Goal: Task Accomplishment & Management: Manage account settings

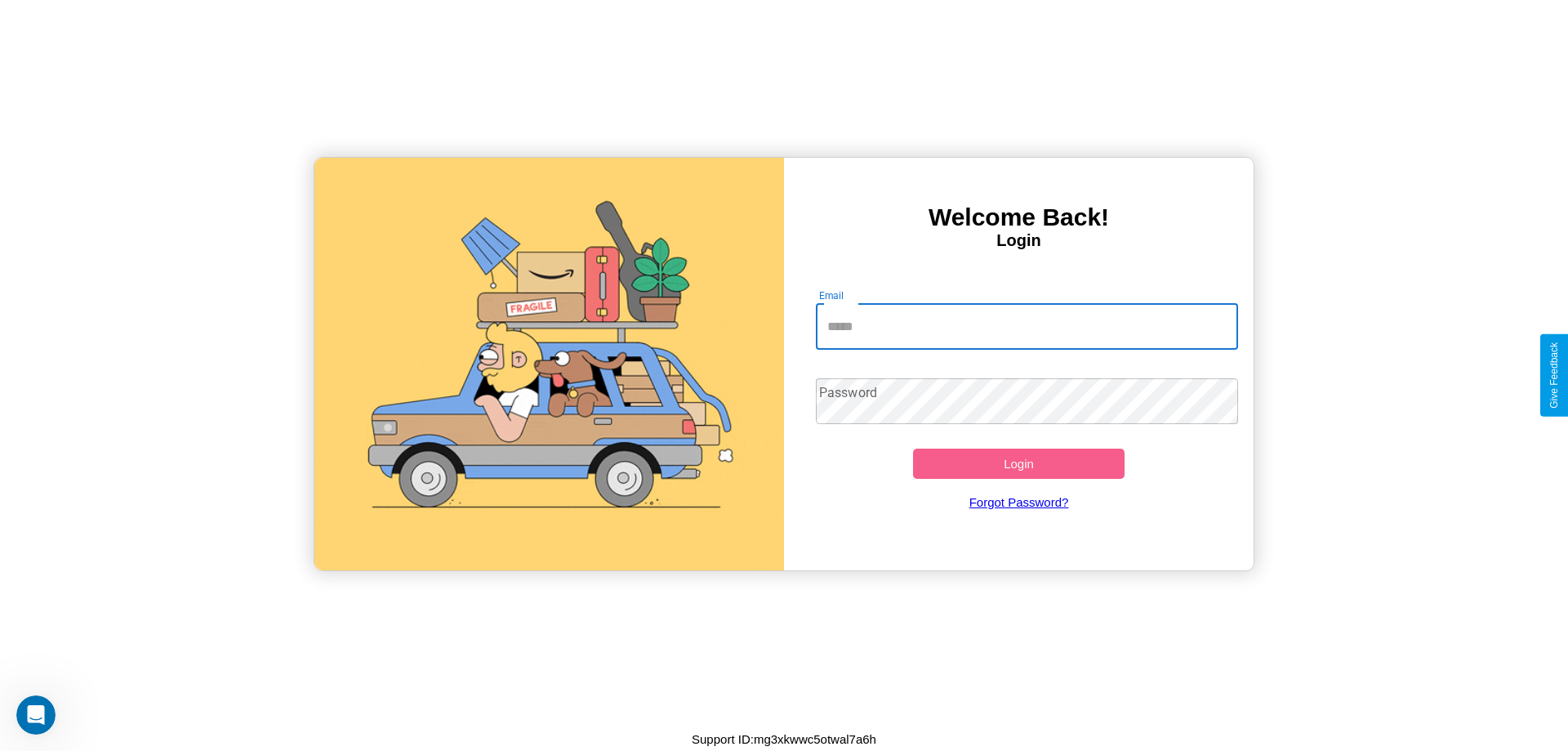
click at [1027, 326] on input "Email" at bounding box center [1027, 327] width 423 height 46
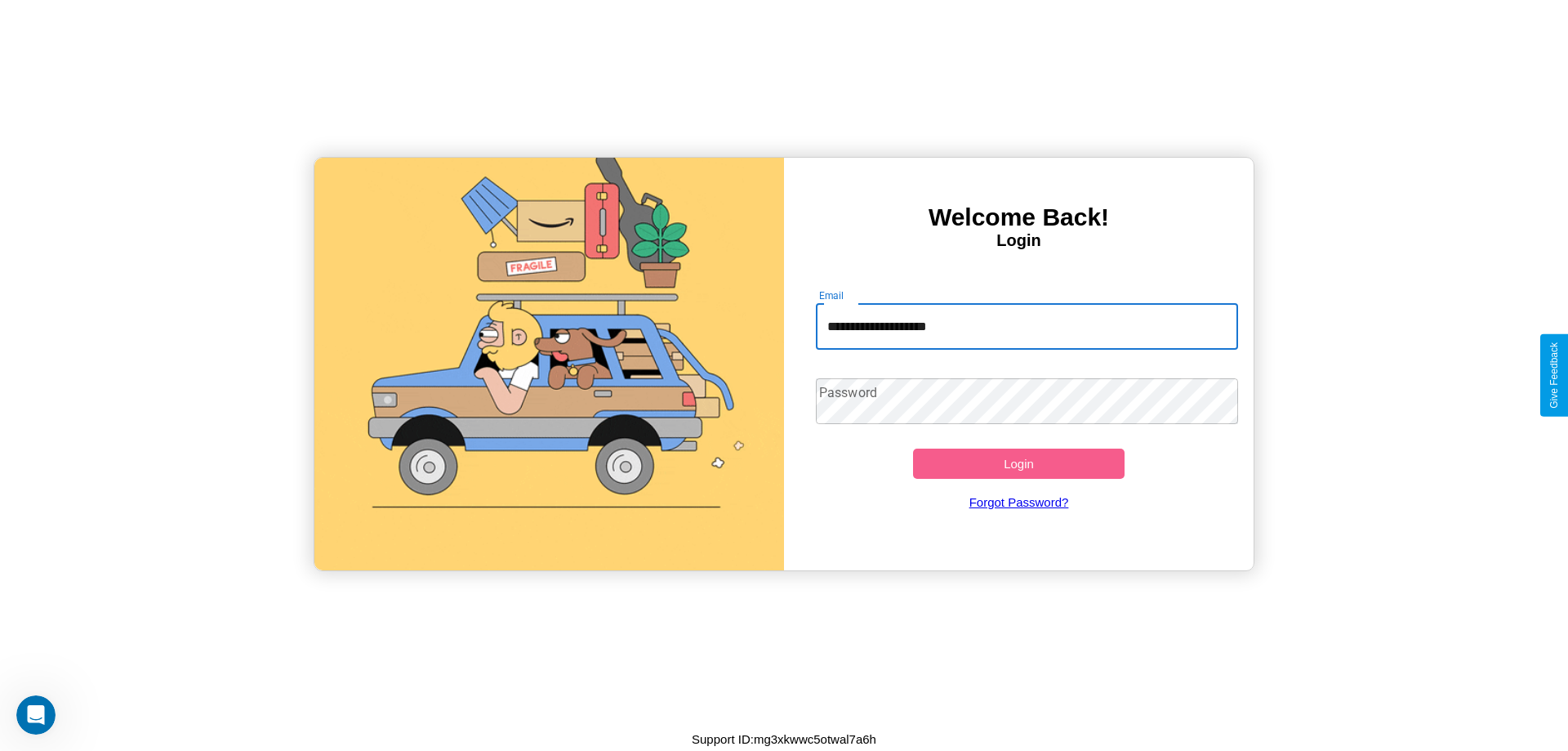
type input "**********"
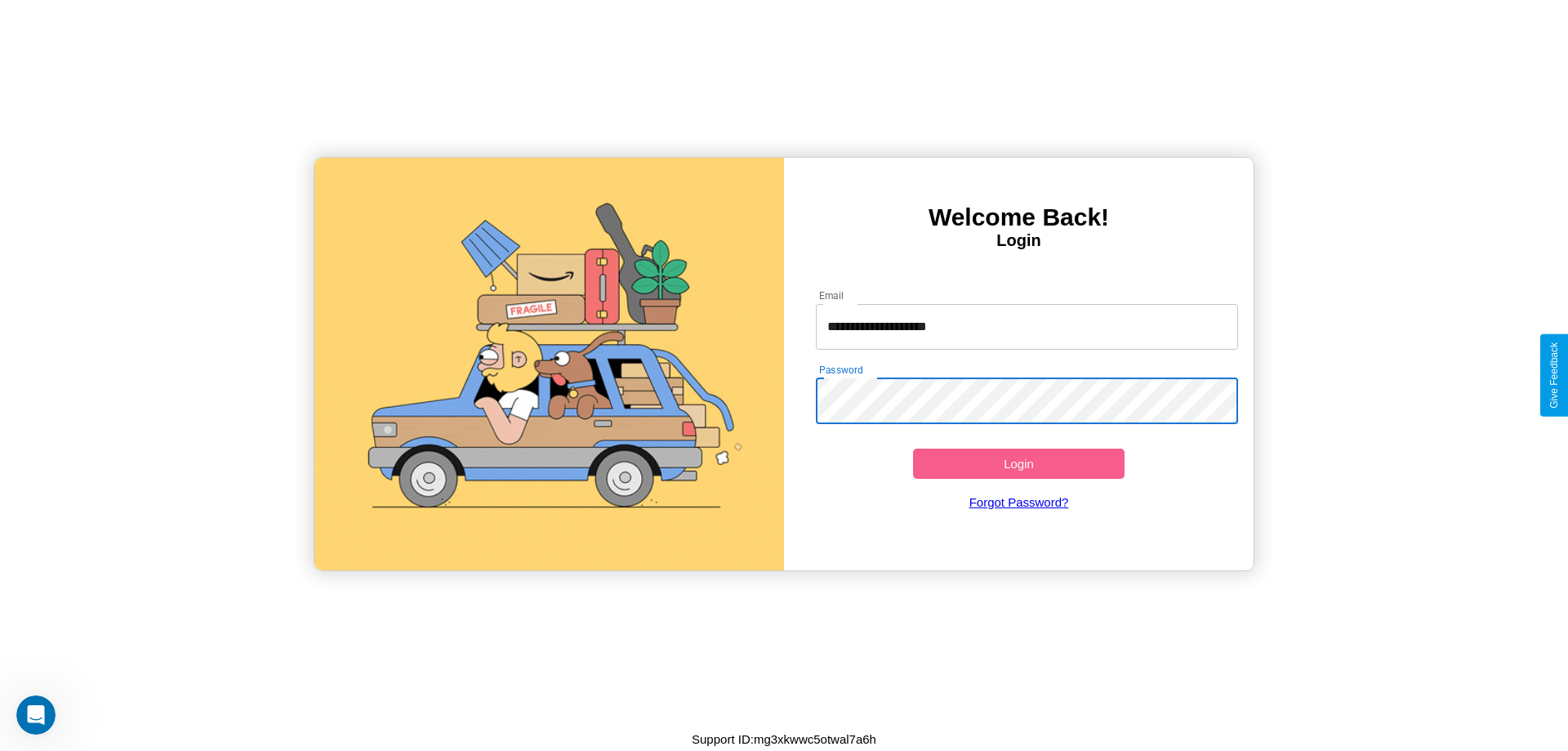
click at [1018, 463] on button "Login" at bounding box center [1018, 463] width 212 height 30
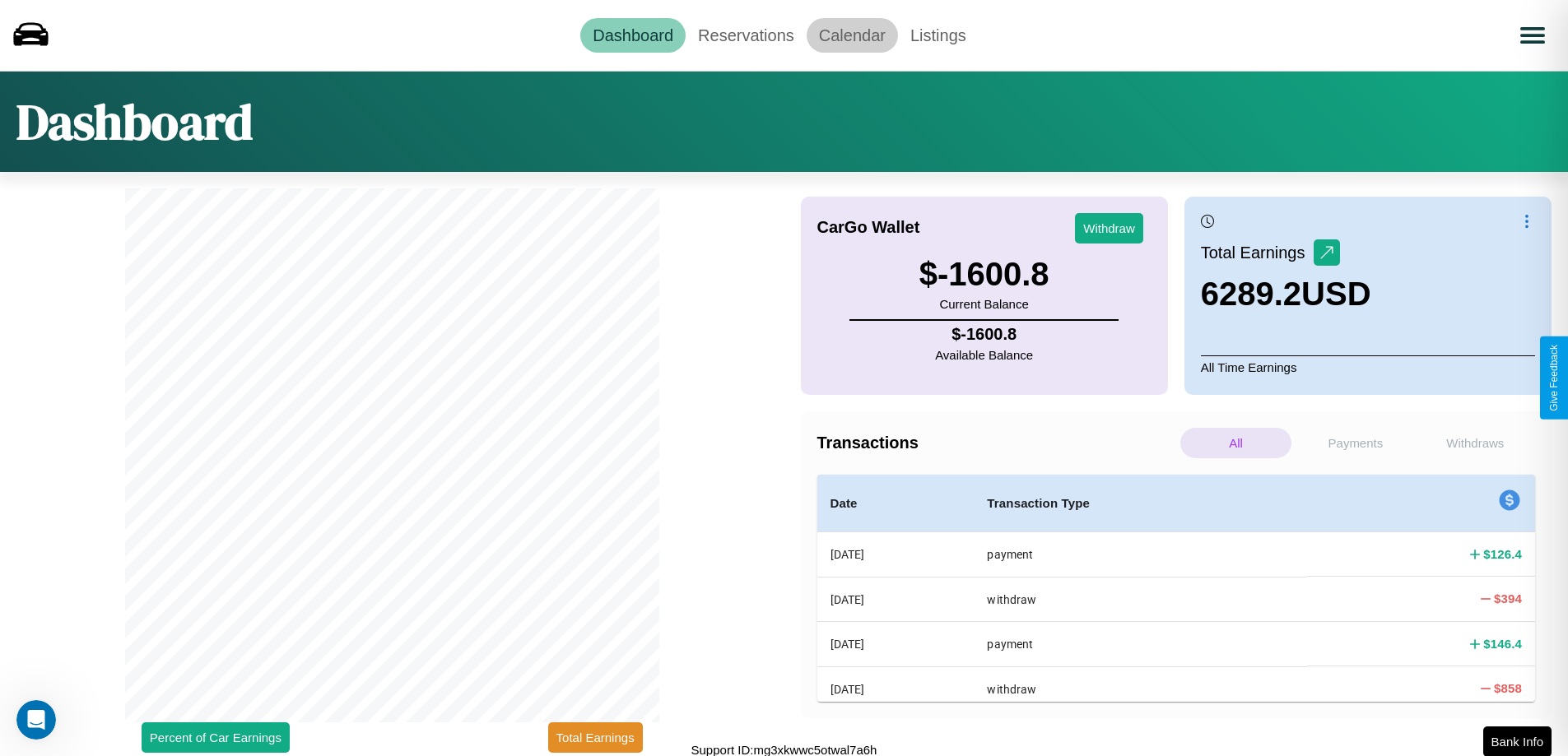
click at [852, 35] on link "Calendar" at bounding box center [852, 35] width 91 height 35
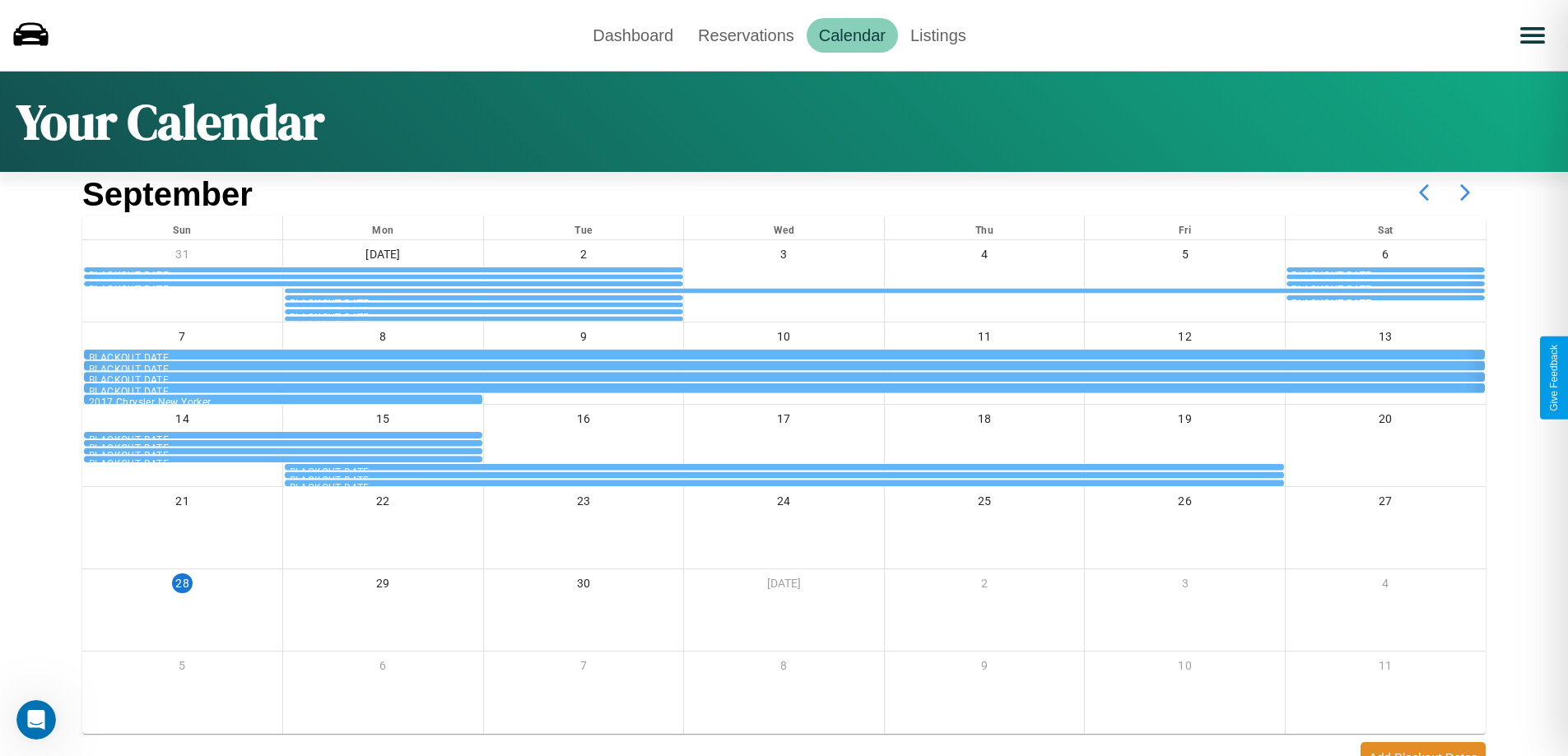
click at [1465, 192] on icon at bounding box center [1465, 192] width 41 height 41
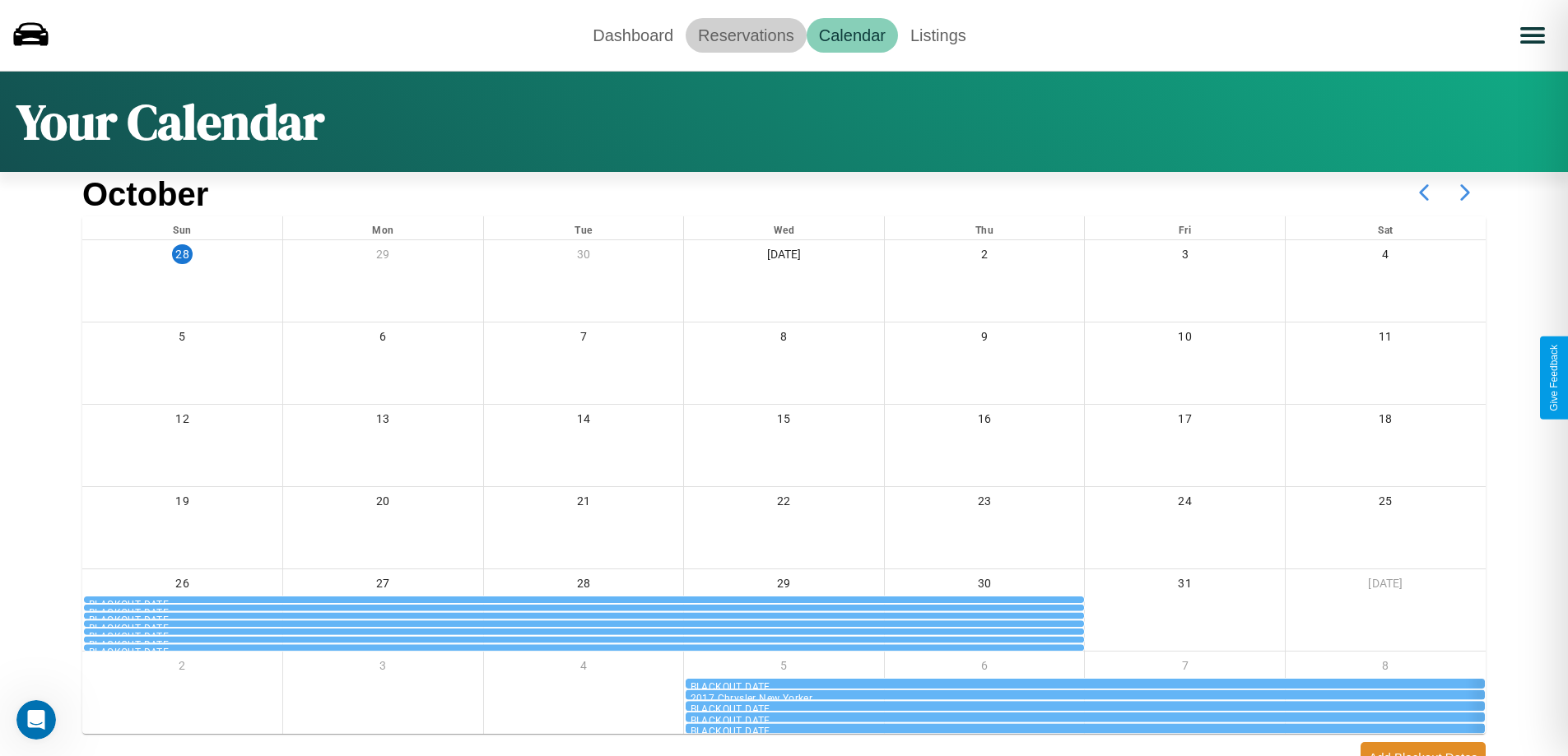
click at [746, 35] on link "Reservations" at bounding box center [746, 35] width 121 height 35
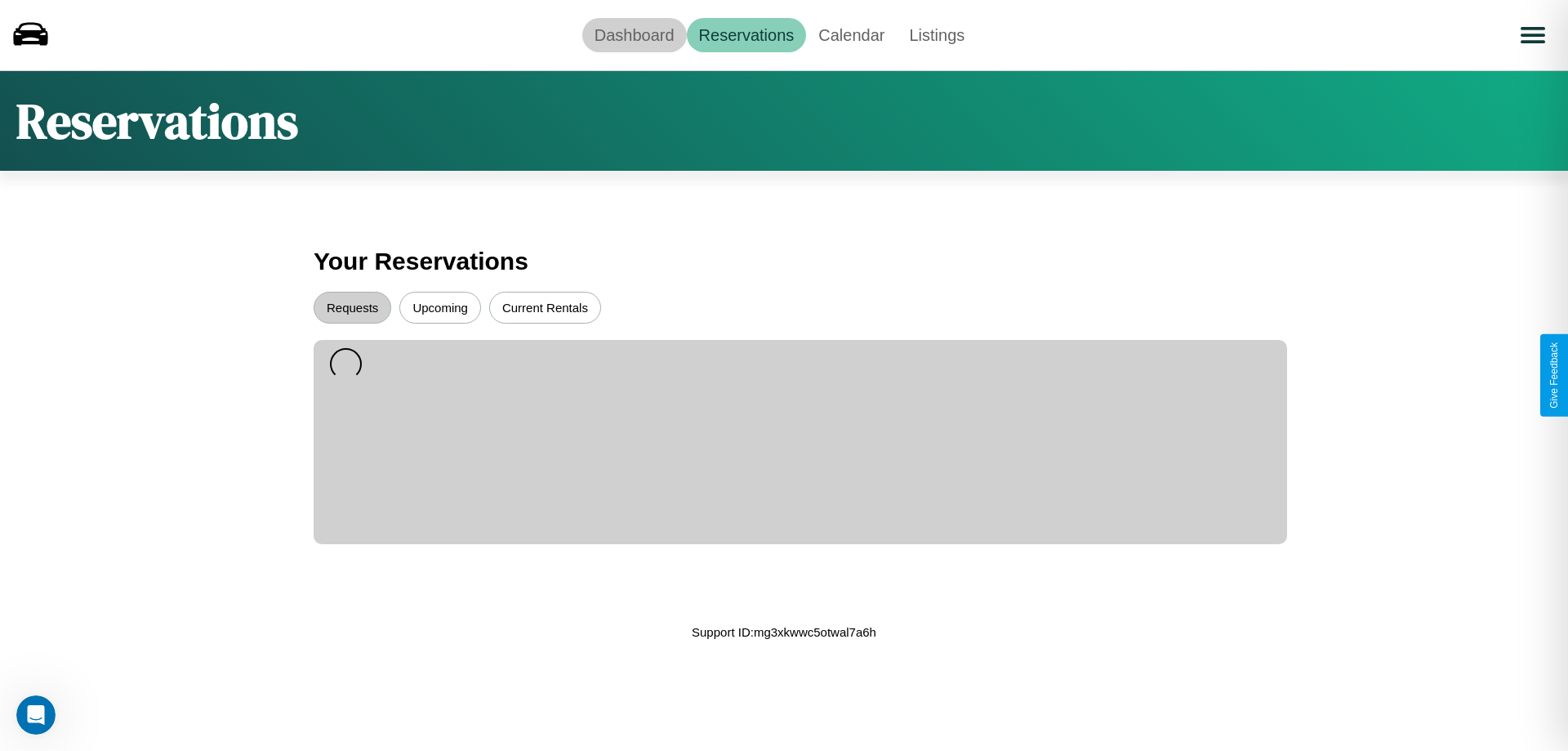
click at [634, 34] on link "Dashboard" at bounding box center [635, 35] width 105 height 34
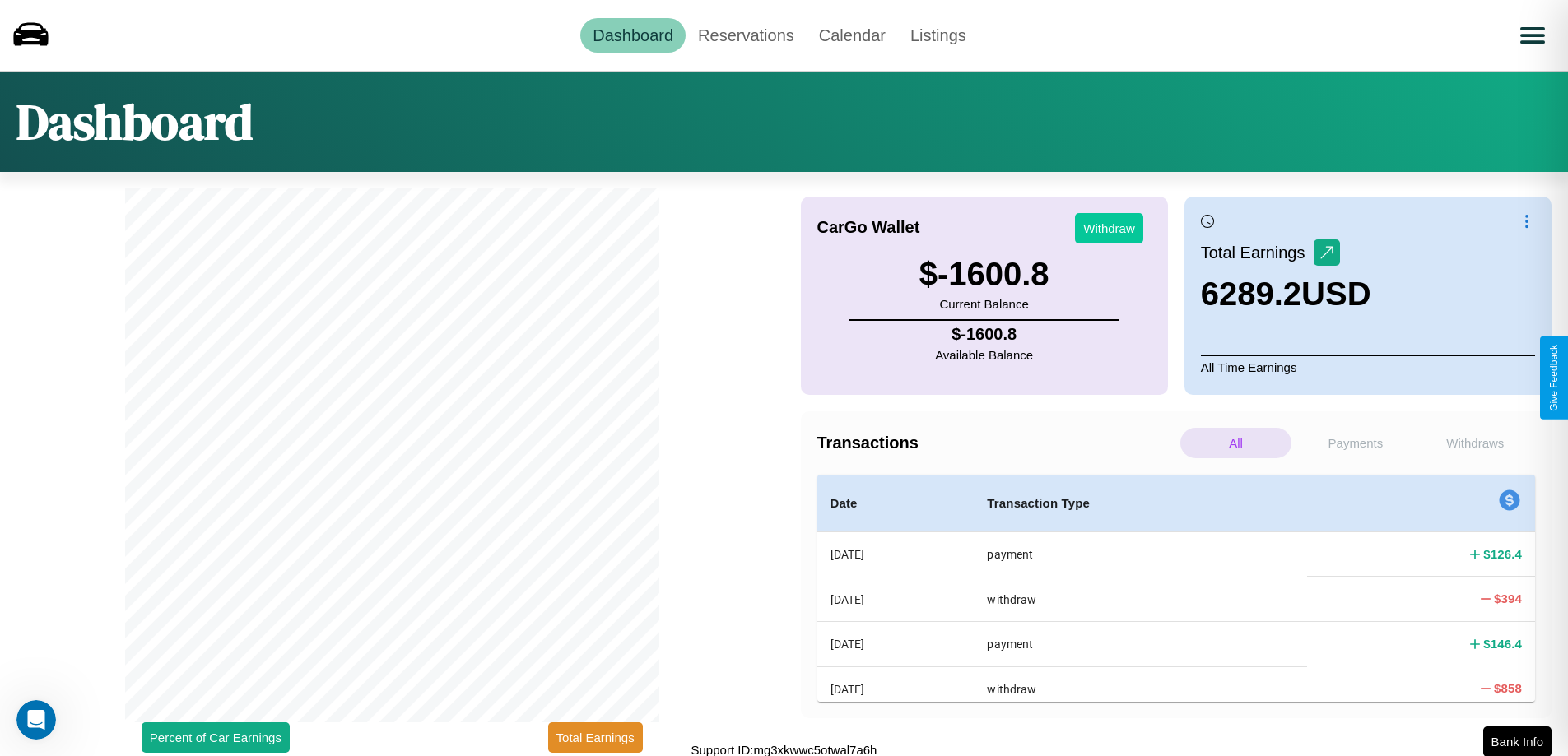
click at [1109, 228] on button "Withdraw" at bounding box center [1109, 228] width 68 height 30
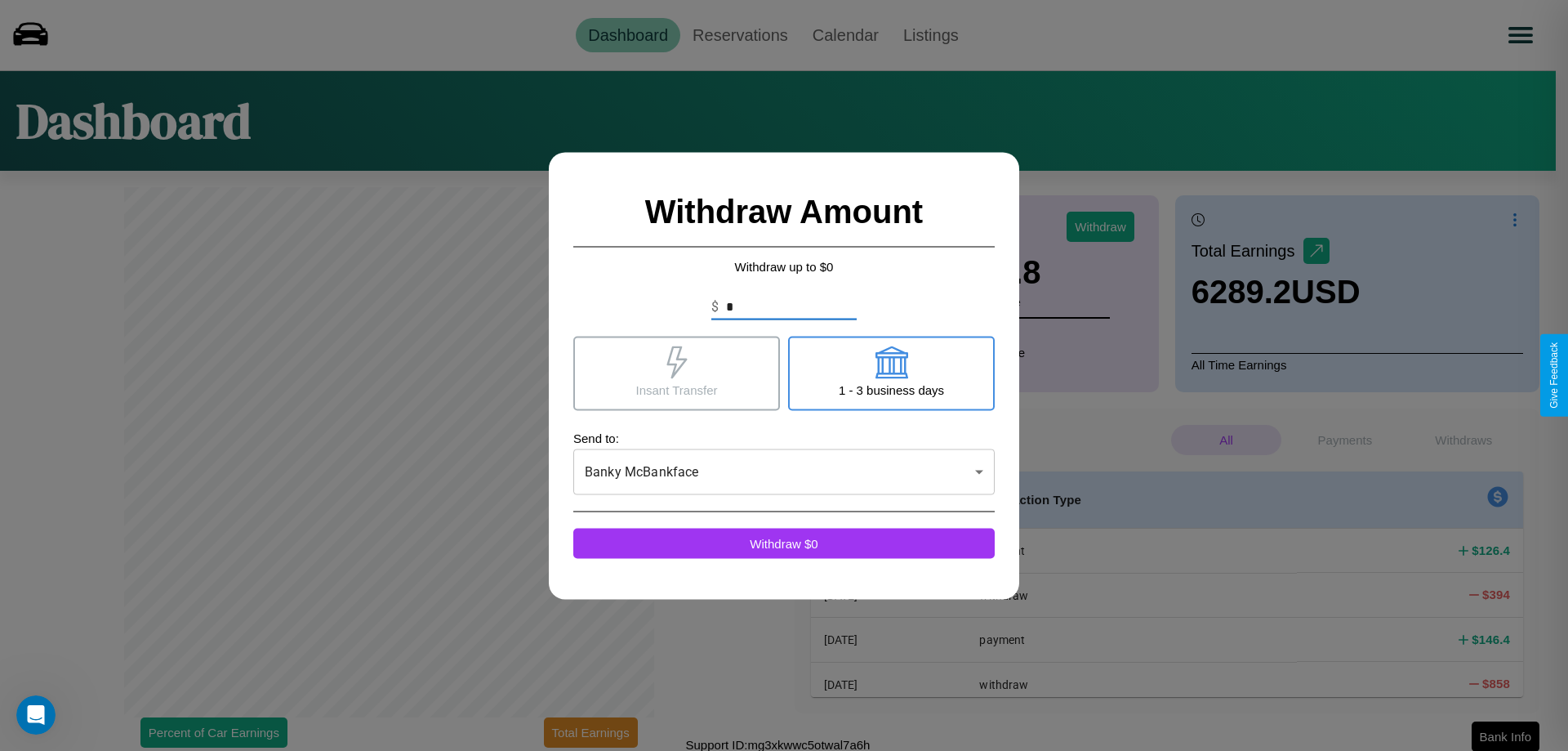
click at [676, 373] on icon at bounding box center [676, 362] width 20 height 33
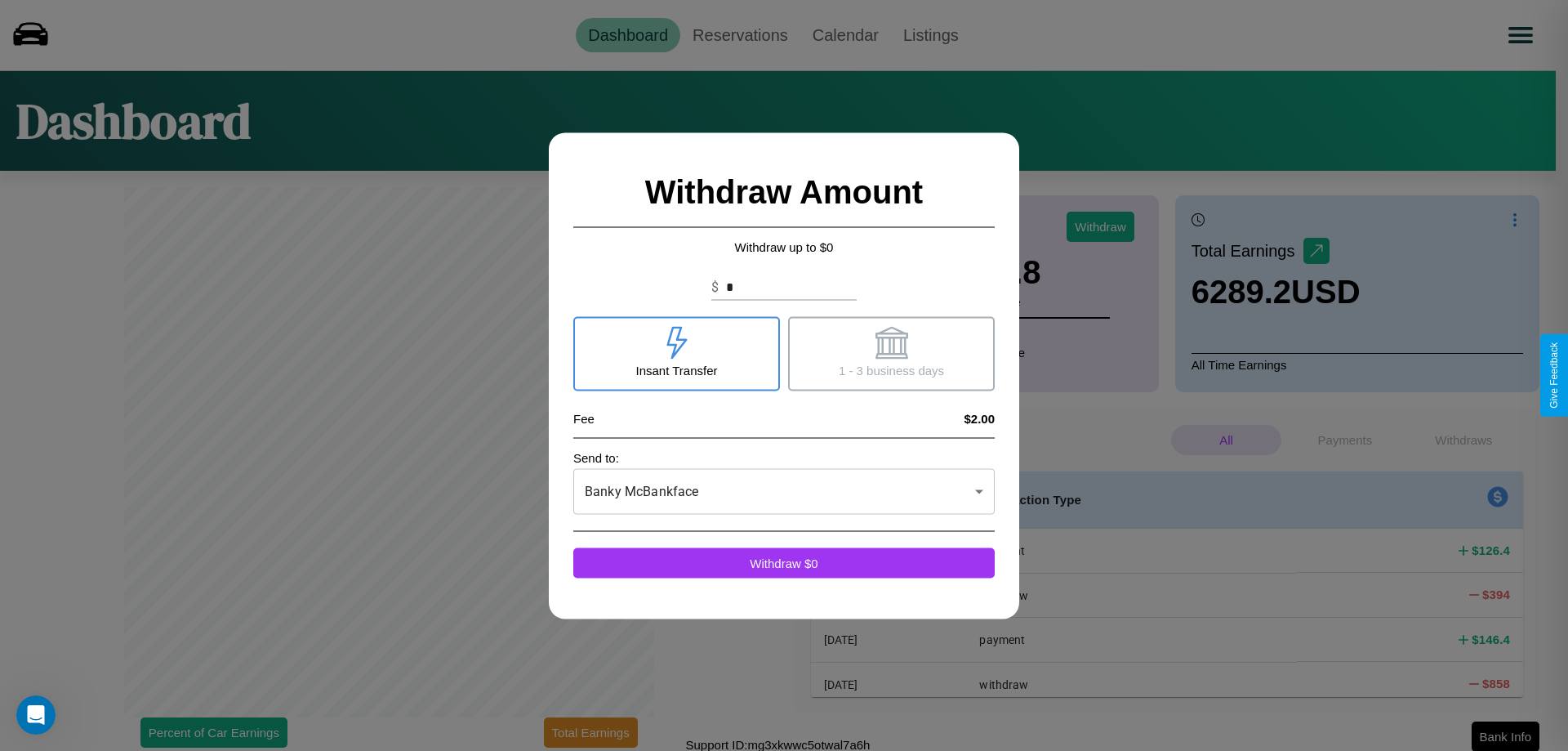
click at [891, 353] on icon at bounding box center [891, 342] width 33 height 33
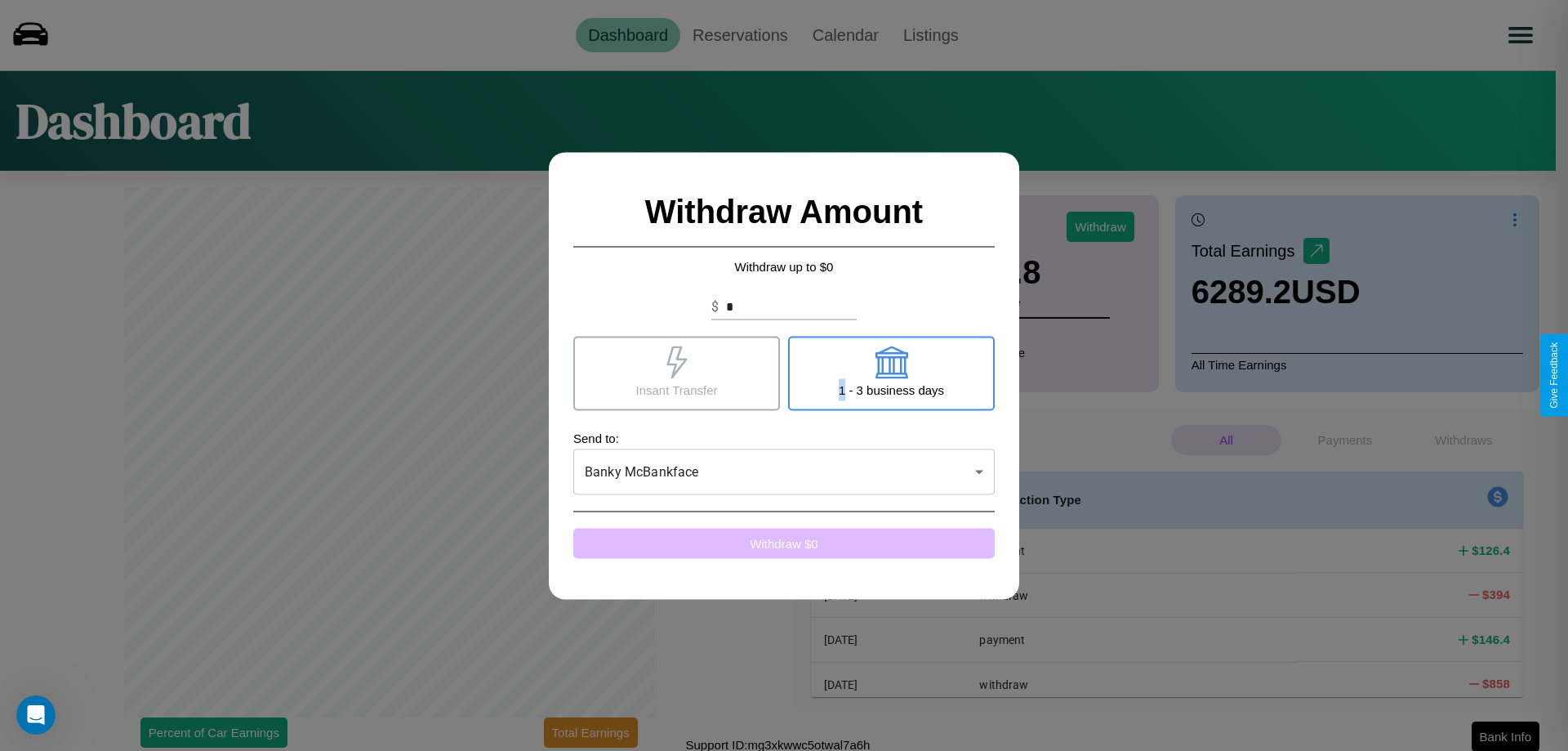
click at [784, 543] on button "Withdraw $ 0" at bounding box center [784, 543] width 421 height 30
